Goal: Information Seeking & Learning: Learn about a topic

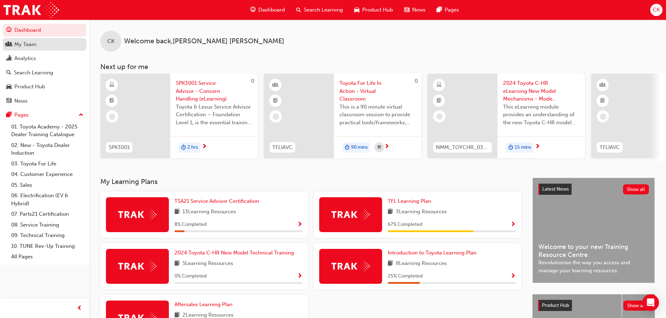
click at [34, 46] on div "My Team" at bounding box center [25, 45] width 22 height 8
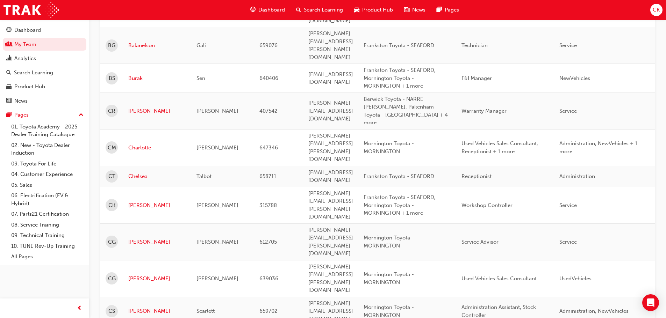
scroll to position [408, 0]
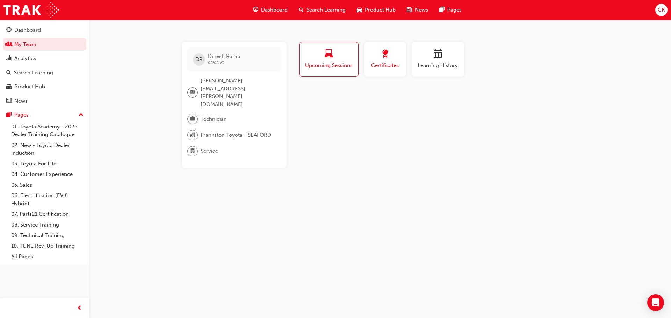
click at [378, 71] on button "Certificates" at bounding box center [385, 59] width 42 height 35
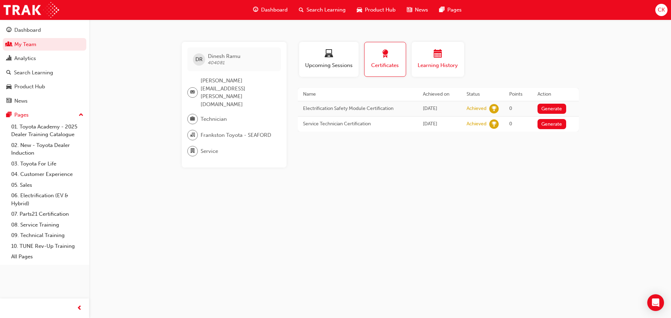
click at [437, 66] on span "Learning History" at bounding box center [438, 65] width 42 height 8
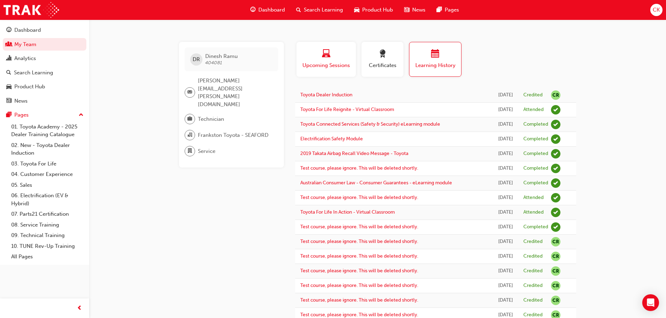
click at [340, 64] on span "Upcoming Sessions" at bounding box center [326, 65] width 49 height 8
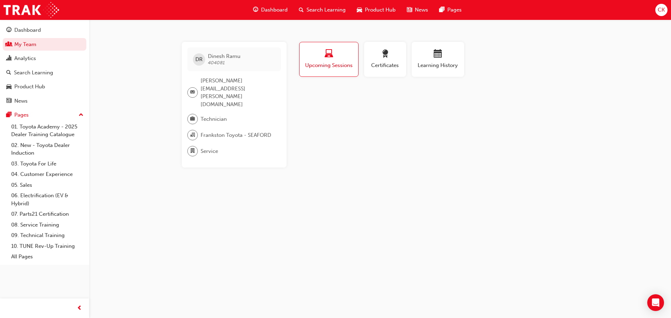
click at [327, 71] on button "Upcoming Sessions" at bounding box center [328, 59] width 59 height 35
click at [325, 61] on span "Upcoming Sessions" at bounding box center [329, 65] width 48 height 8
click at [39, 70] on div "Search Learning" at bounding box center [33, 73] width 39 height 8
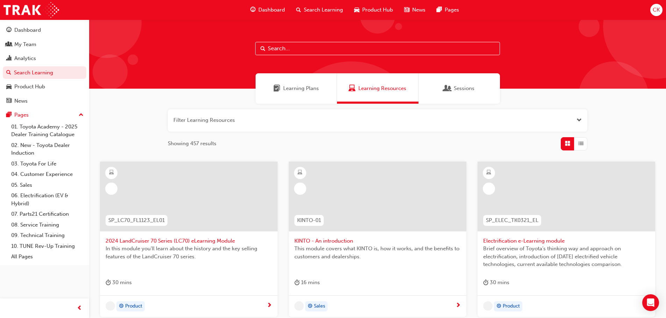
click at [306, 51] on input "text" at bounding box center [377, 48] width 245 height 13
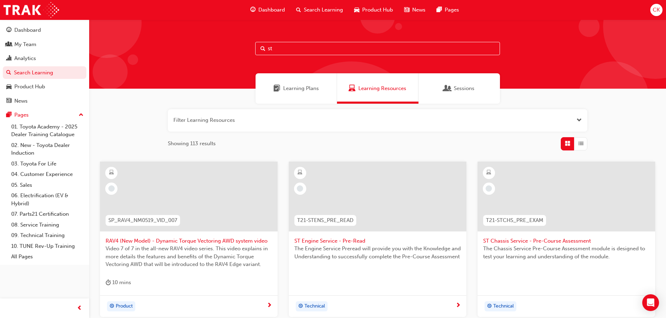
click at [314, 49] on input "st" at bounding box center [377, 48] width 245 height 13
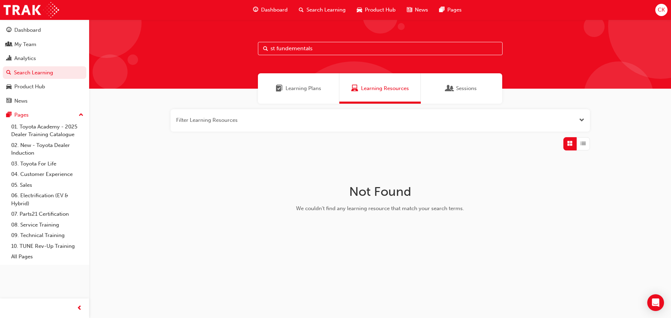
type input "st fundementals"
drag, startPoint x: 332, startPoint y: 51, endPoint x: 225, endPoint y: 54, distance: 107.3
click at [225, 54] on div "st fundementals" at bounding box center [380, 54] width 582 height 69
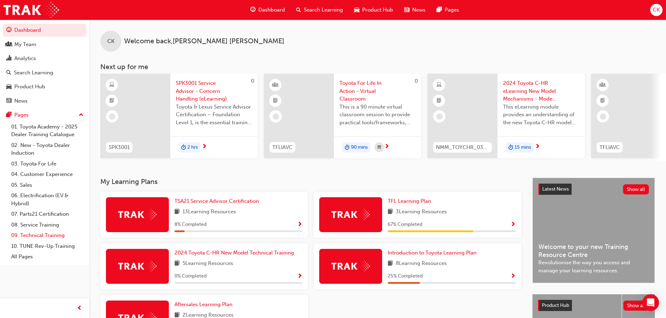
click at [43, 238] on link "09. Technical Training" at bounding box center [47, 235] width 78 height 11
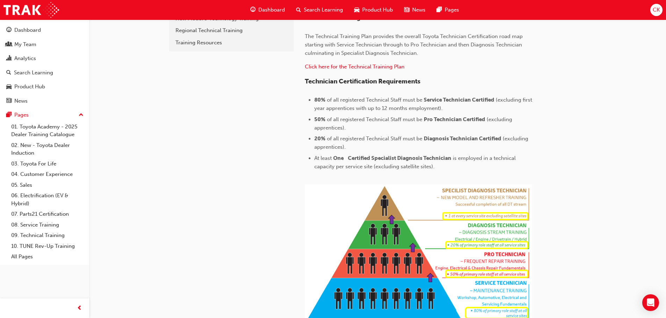
scroll to position [58, 0]
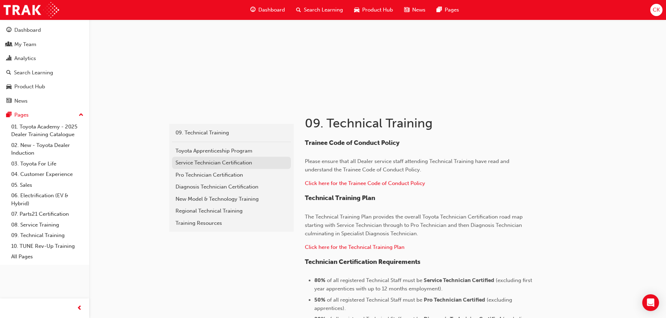
click at [219, 165] on div "Service Technician Certification" at bounding box center [231, 163] width 112 height 8
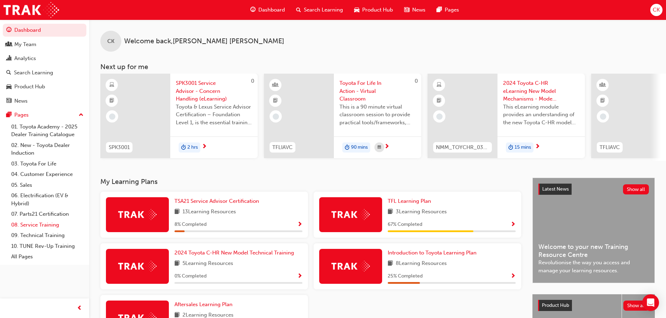
click at [50, 227] on link "08. Service Training" at bounding box center [47, 225] width 78 height 11
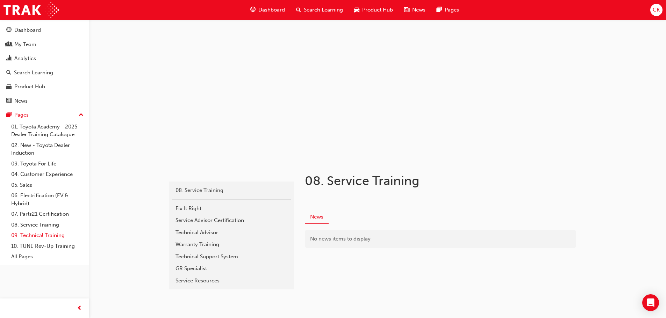
click at [53, 236] on link "09. Technical Training" at bounding box center [47, 235] width 78 height 11
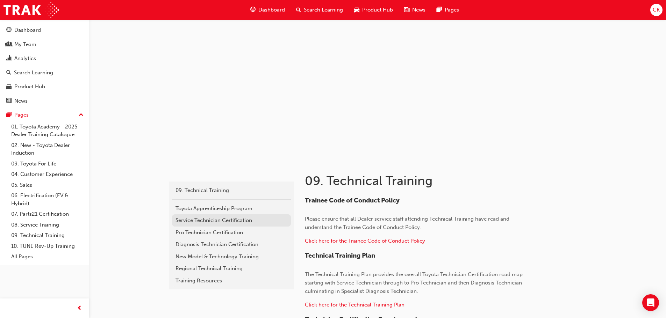
click at [221, 222] on div "Service Technician Certification" at bounding box center [231, 221] width 112 height 8
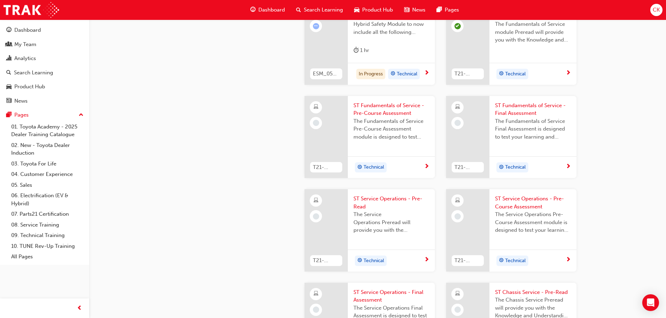
scroll to position [291, 0]
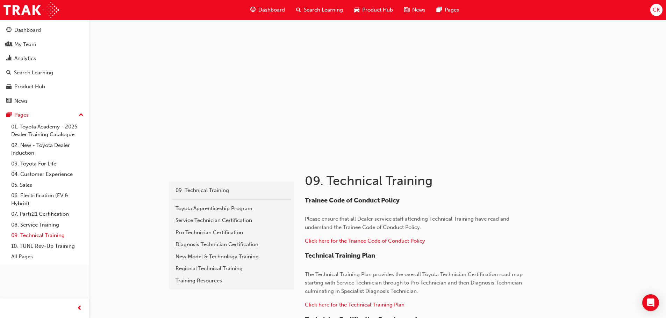
click at [59, 235] on link "09. Technical Training" at bounding box center [47, 235] width 78 height 11
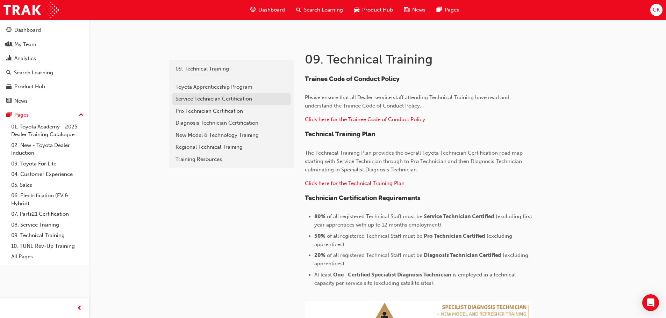
scroll to position [58, 0]
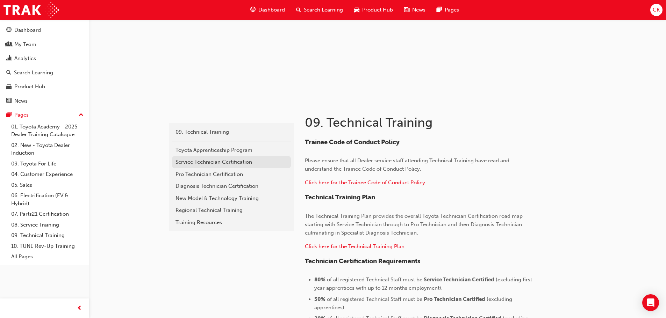
click at [215, 164] on div "Service Technician Certification" at bounding box center [231, 162] width 112 height 8
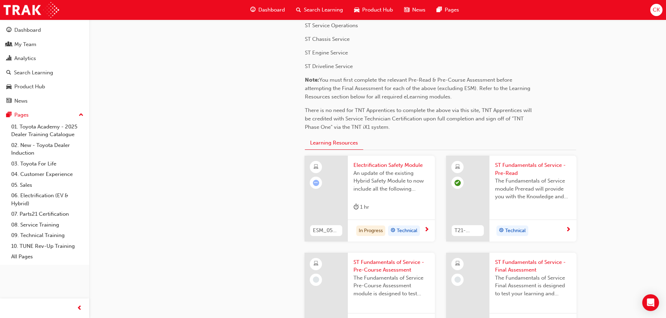
scroll to position [233, 0]
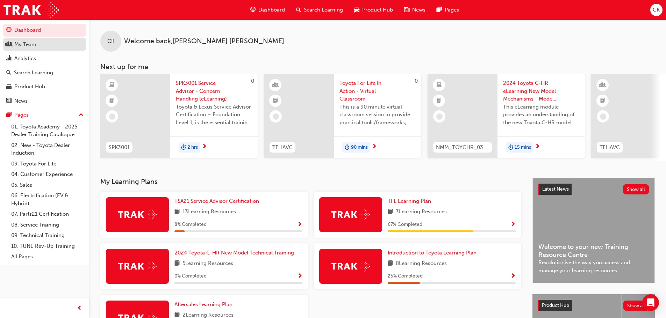
click at [35, 44] on div "My Team" at bounding box center [25, 45] width 22 height 8
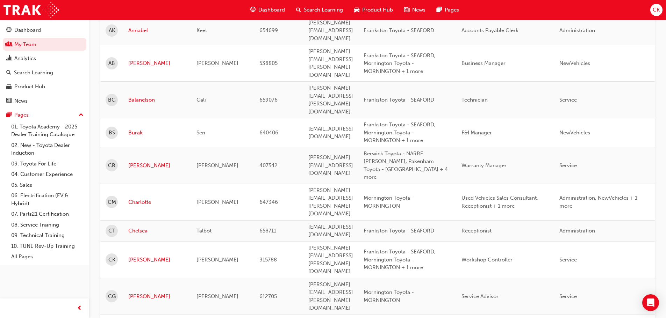
scroll to position [466, 0]
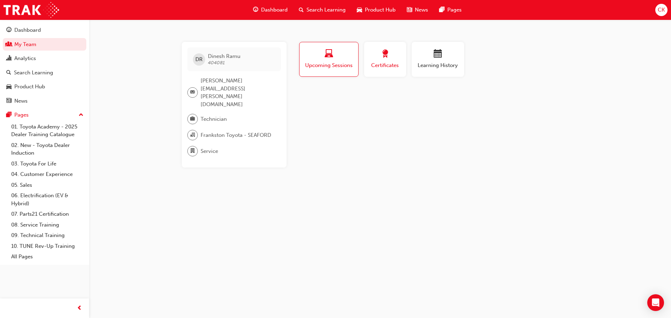
click at [388, 64] on span "Certificates" at bounding box center [384, 65] width 31 height 8
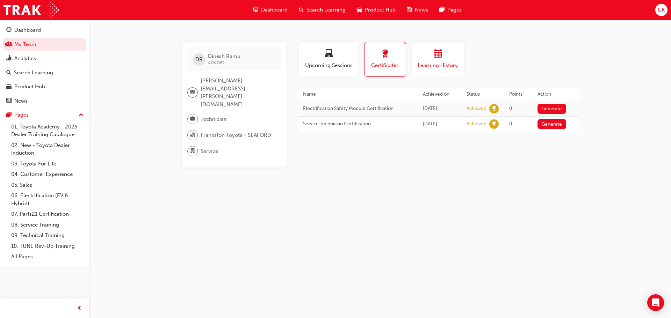
click at [429, 60] on div "button" at bounding box center [438, 55] width 42 height 11
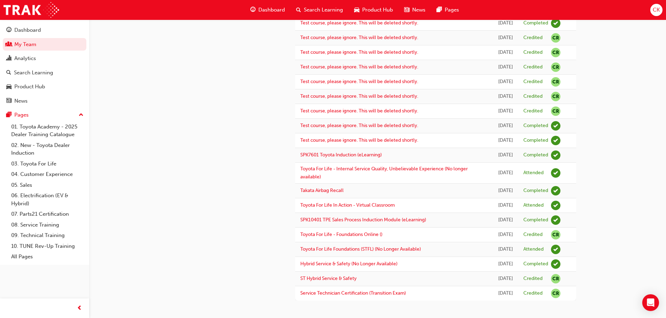
scroll to position [279, 0]
click at [57, 235] on link "09. Technical Training" at bounding box center [47, 235] width 78 height 11
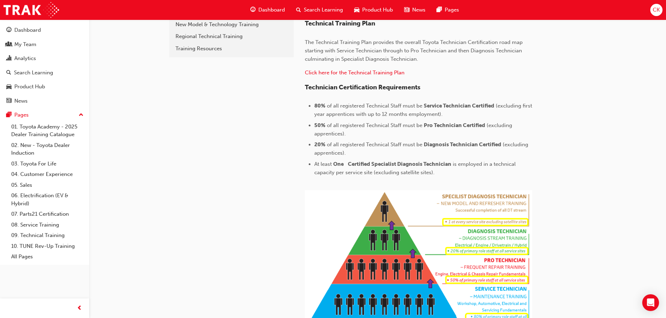
scroll to position [349, 0]
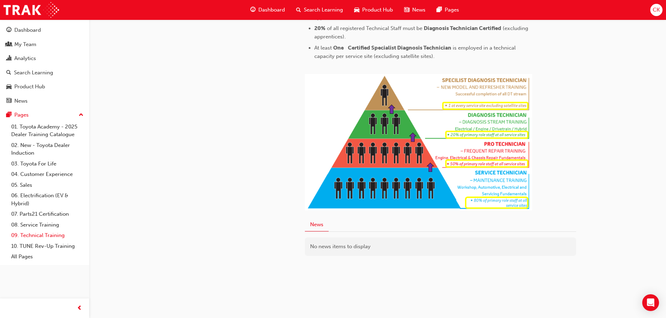
click at [47, 237] on link "09. Technical Training" at bounding box center [47, 235] width 78 height 11
click at [52, 235] on link "09. Technical Training" at bounding box center [47, 235] width 78 height 11
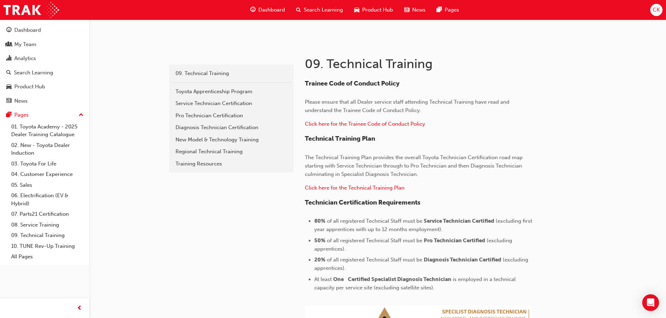
scroll to position [116, 0]
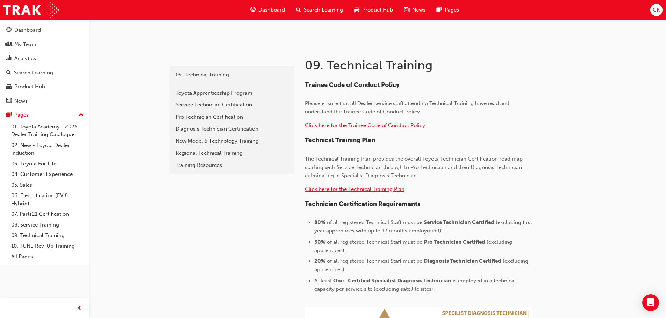
click at [361, 191] on span "Click here for the Technical Training Plan" at bounding box center [355, 189] width 100 height 6
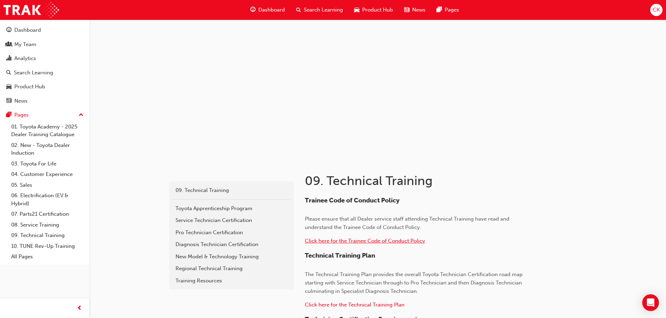
click at [360, 242] on span "Click here for the Trainee Code of Conduct Policy" at bounding box center [365, 241] width 120 height 6
